Goal: Find specific page/section: Find specific page/section

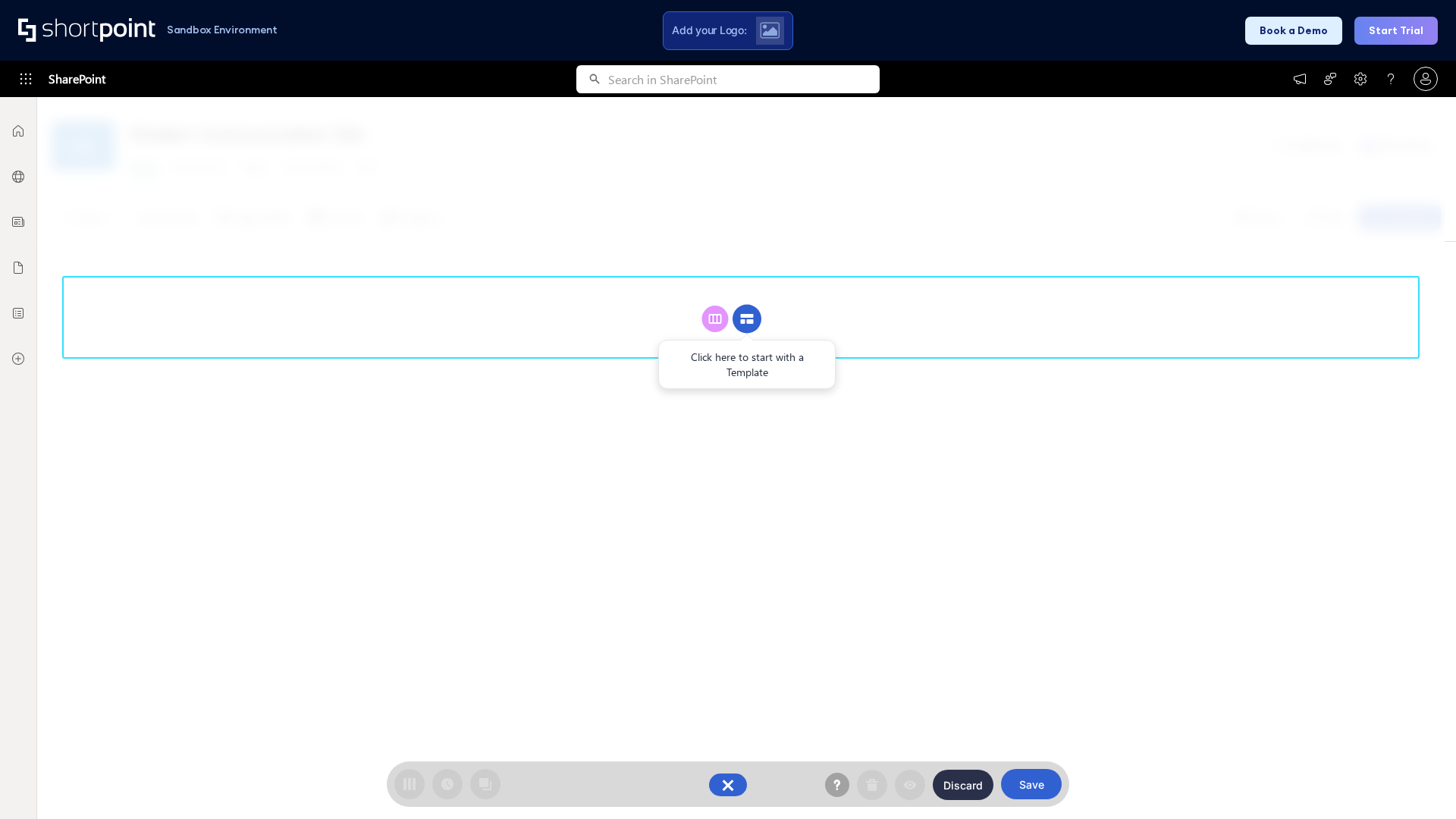
click at [746, 318] on circle at bounding box center [746, 319] width 29 height 29
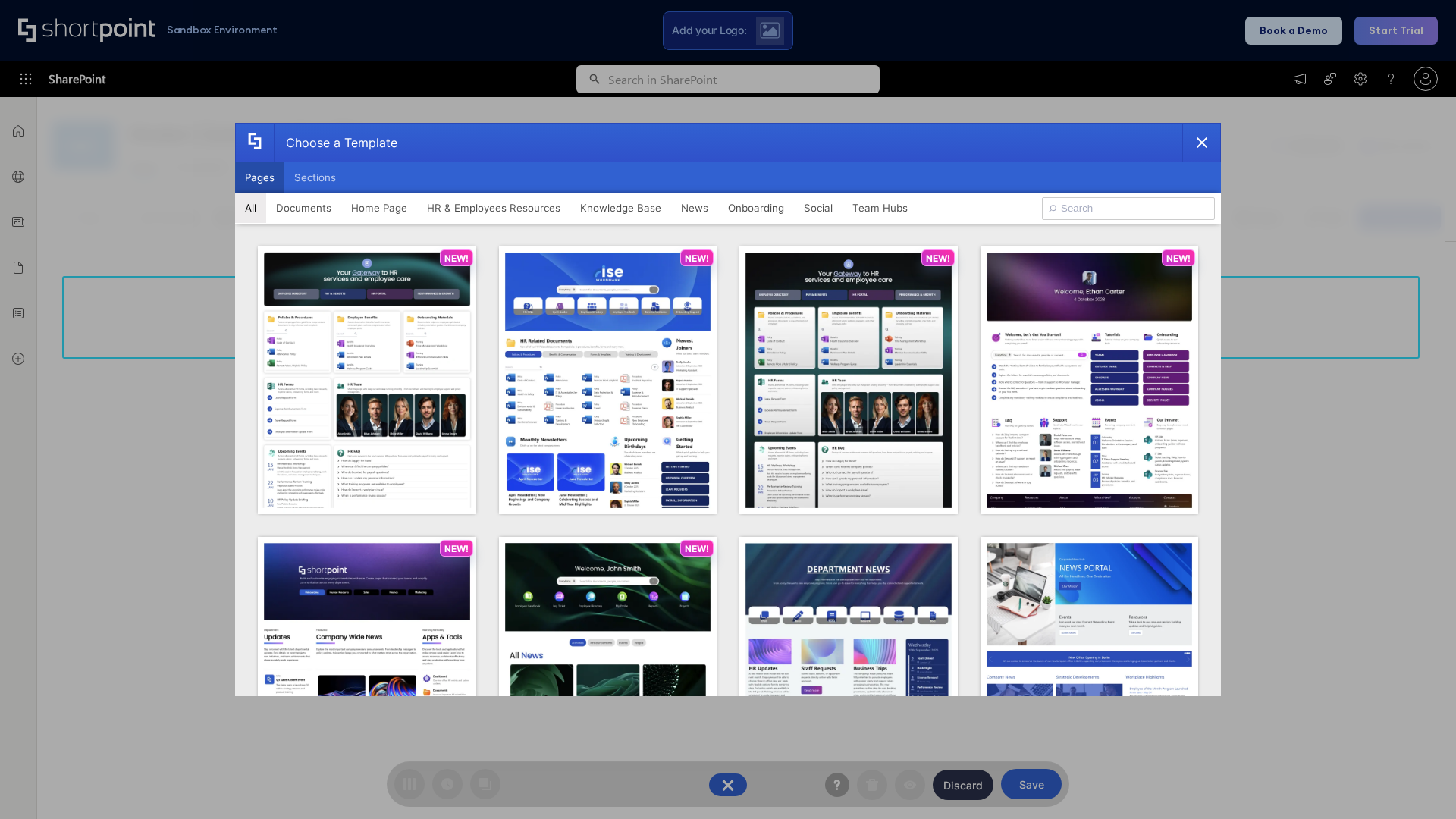
click at [260, 178] on button "Pages" at bounding box center [260, 177] width 49 height 30
type input "Knowledge Portal 5"
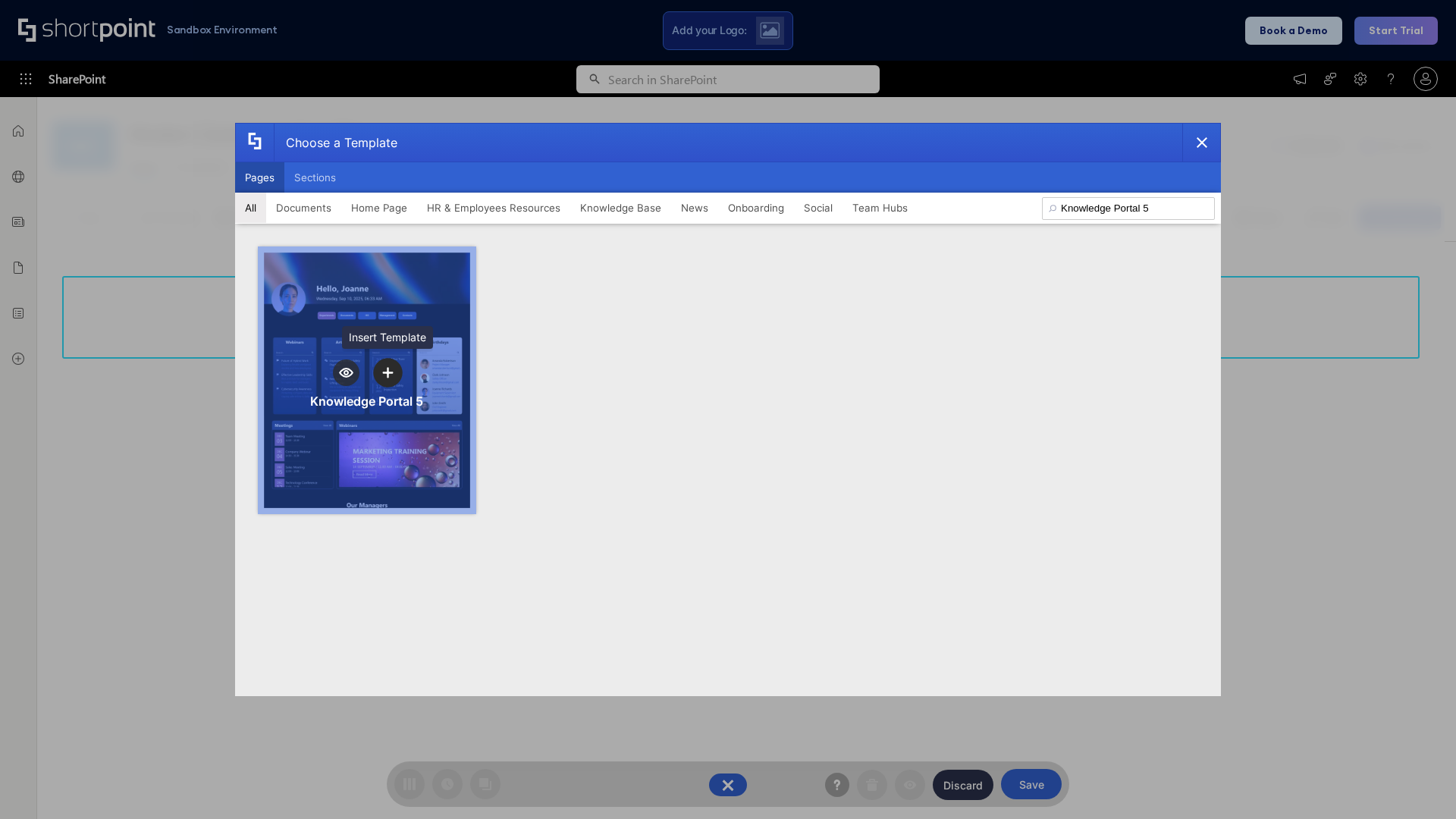
click at [388, 373] on icon "template selector" at bounding box center [387, 372] width 10 height 10
